Goal: Find specific page/section: Find specific page/section

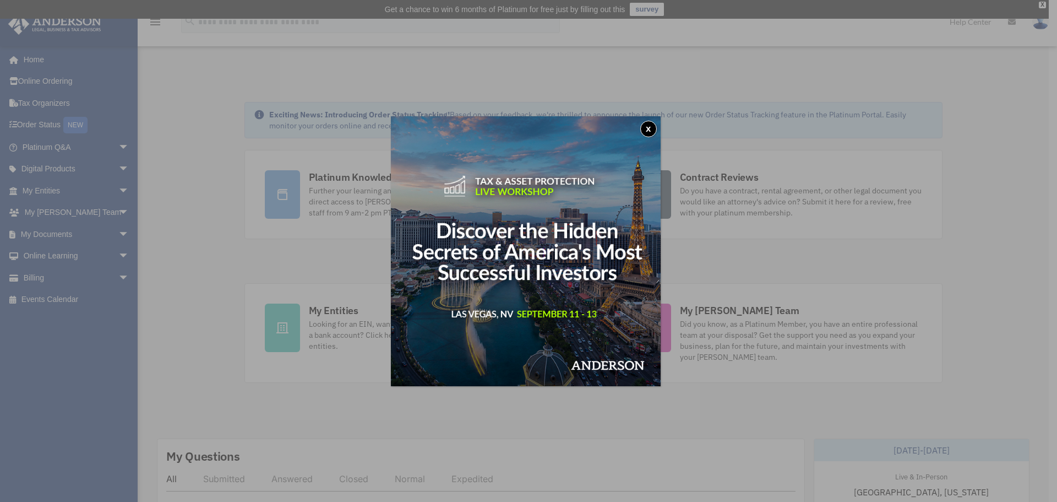
click at [648, 133] on button "x" at bounding box center [648, 129] width 17 height 17
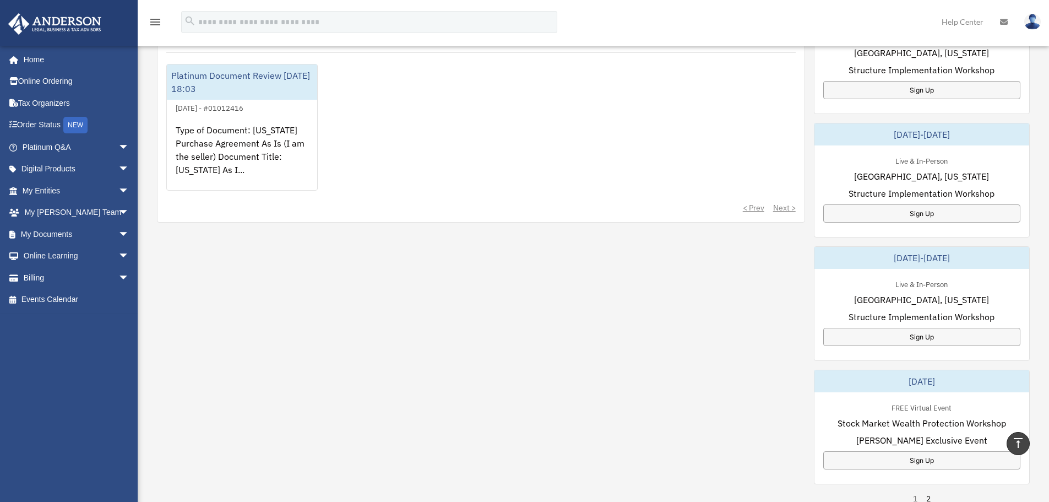
scroll to position [440, 0]
click at [118, 235] on span "arrow_drop_down" at bounding box center [129, 234] width 22 height 23
click at [118, 345] on span "arrow_drop_down" at bounding box center [129, 343] width 22 height 23
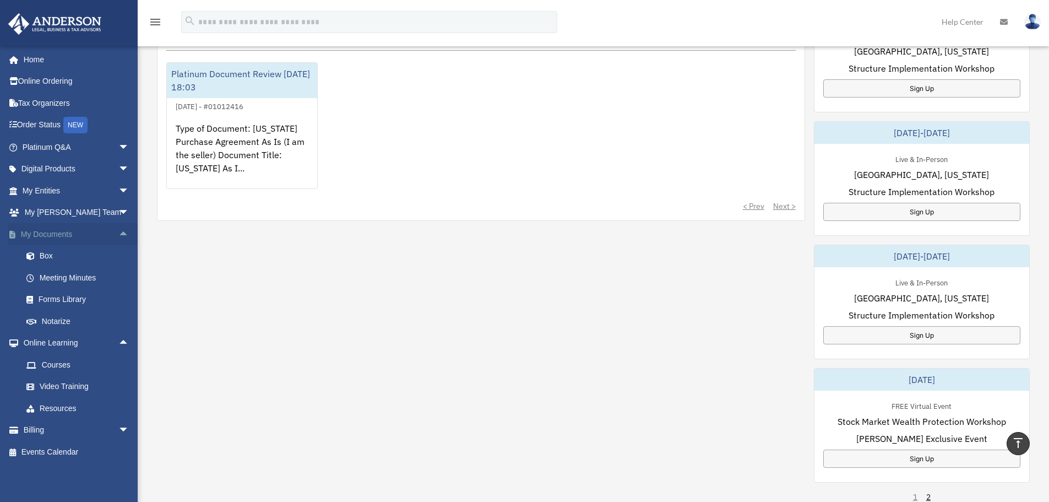
click at [118, 233] on span "arrow_drop_up" at bounding box center [129, 234] width 22 height 23
click at [120, 255] on span "arrow_drop_up" at bounding box center [129, 256] width 22 height 23
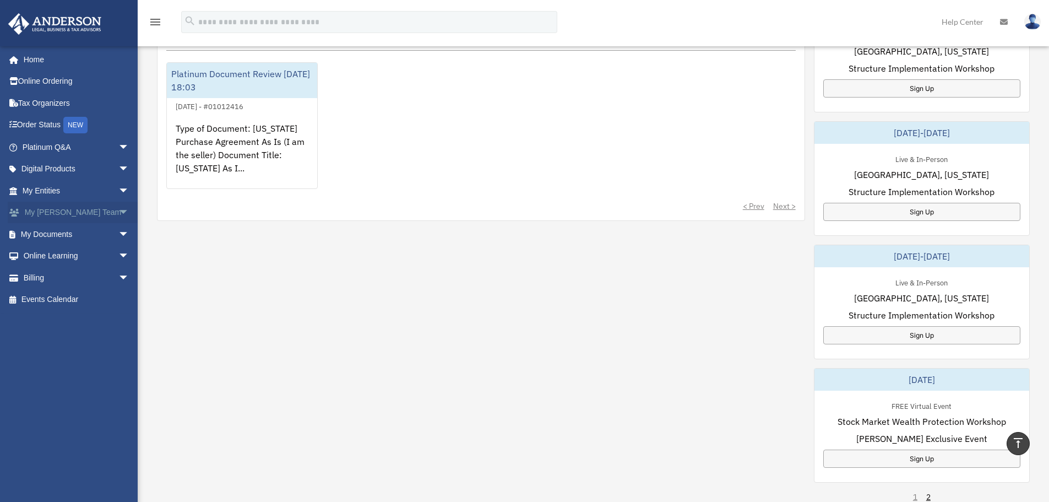
click at [118, 208] on span "arrow_drop_down" at bounding box center [129, 213] width 22 height 23
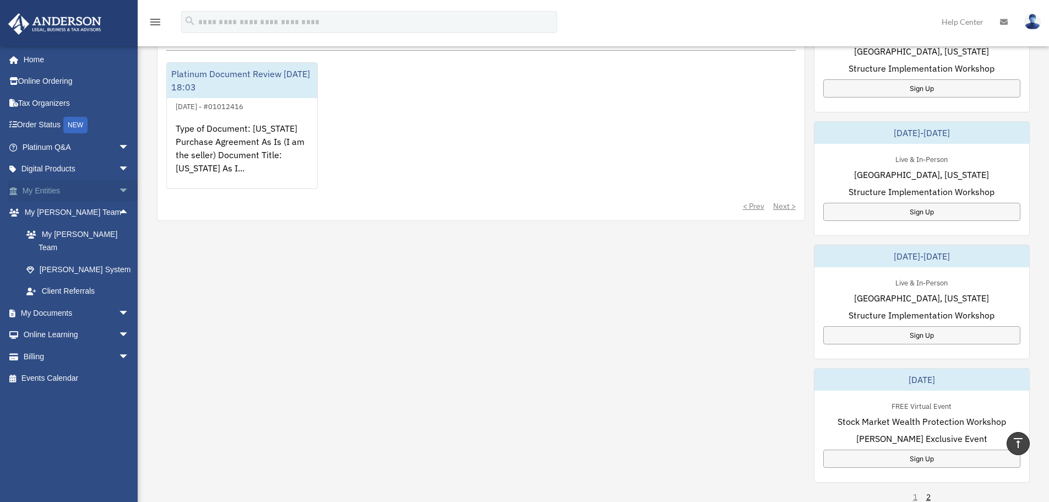
click at [118, 187] on span "arrow_drop_down" at bounding box center [129, 190] width 22 height 23
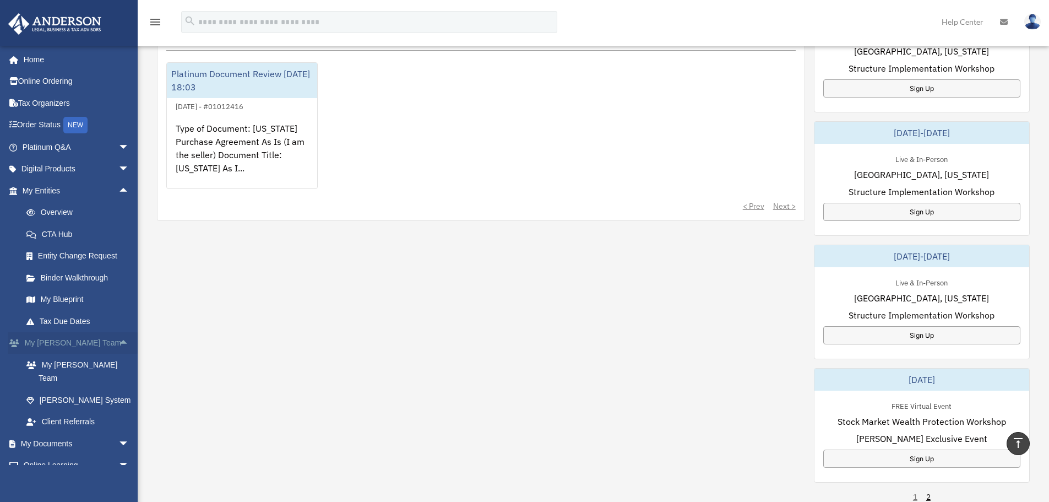
click at [118, 339] on span "arrow_drop_up" at bounding box center [129, 343] width 22 height 23
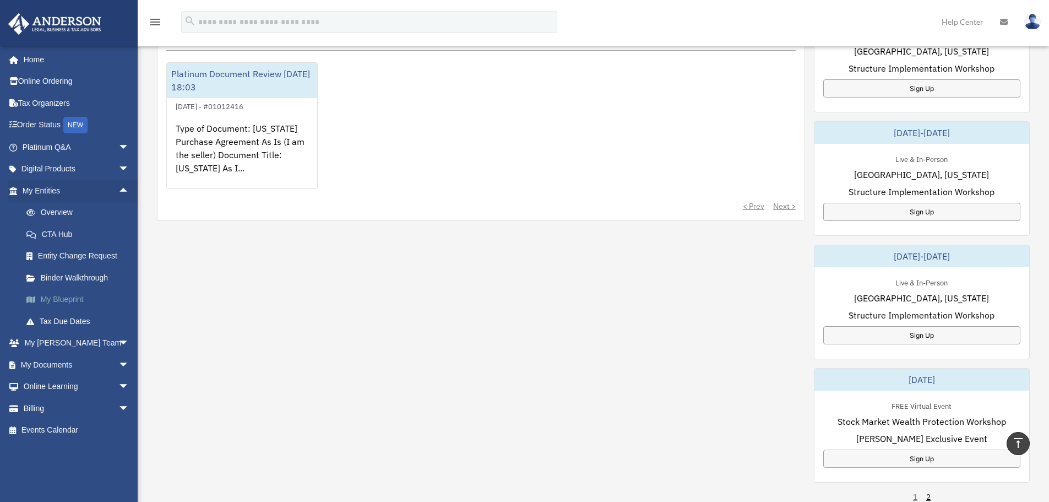
click at [73, 297] on link "My Blueprint" at bounding box center [80, 300] width 130 height 22
